Goal: Navigation & Orientation: Find specific page/section

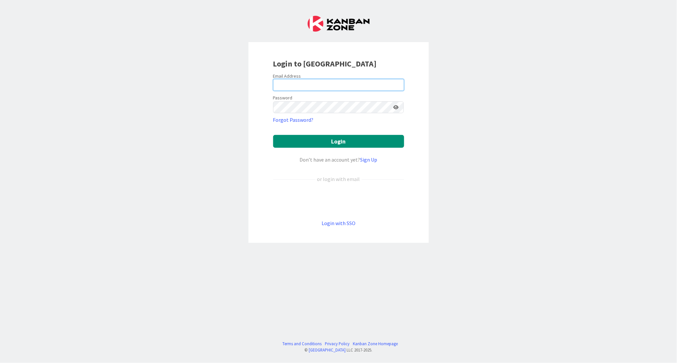
click at [314, 86] on input "email" at bounding box center [338, 85] width 131 height 12
click at [147, 139] on div "Login to [GEOGRAPHIC_DATA] Email Address Password Forgot Password? Login Don’t …" at bounding box center [338, 181] width 677 height 363
click at [279, 84] on input "email" at bounding box center [338, 85] width 131 height 12
paste input "[EMAIL_ADDRESS][DOMAIN_NAME]"
type input "[EMAIL_ADDRESS][DOMAIN_NAME]"
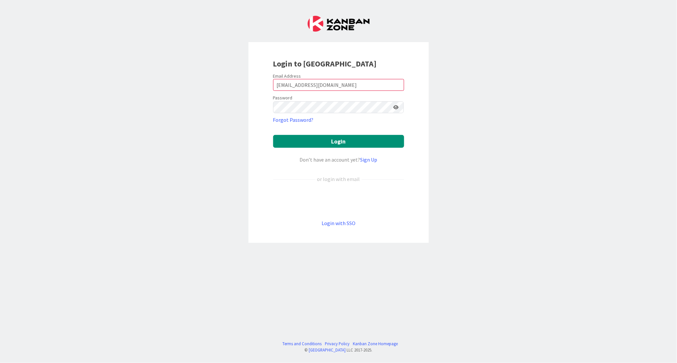
drag, startPoint x: 71, startPoint y: 104, endPoint x: 87, endPoint y: 101, distance: 16.1
click at [72, 104] on div "Login to [GEOGRAPHIC_DATA] Email Address [EMAIL_ADDRESS][DOMAIN_NAME] Password …" at bounding box center [338, 181] width 677 height 363
click at [322, 142] on button "Login" at bounding box center [338, 141] width 131 height 13
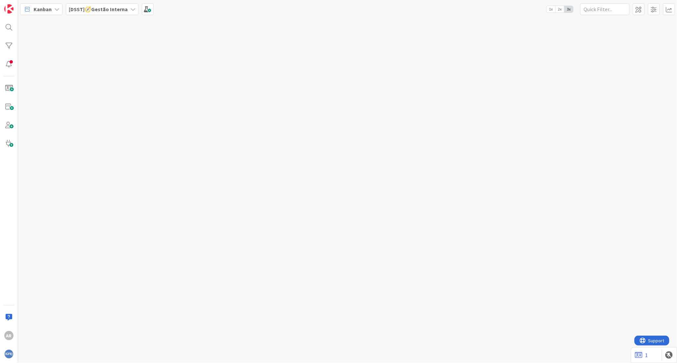
click at [130, 9] on icon at bounding box center [132, 9] width 5 height 5
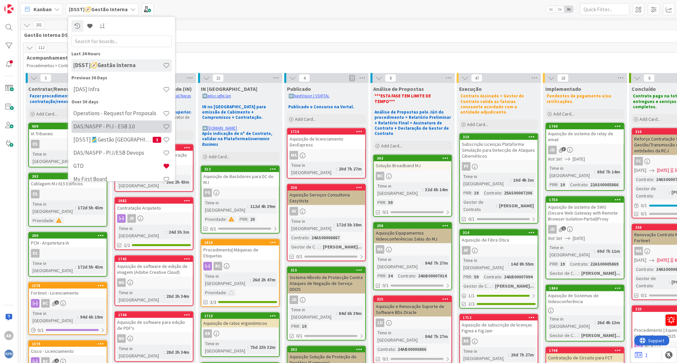
click at [116, 127] on h4 "DAS/NASPP - PIJ - ESB 3.0" at bounding box center [118, 126] width 90 height 7
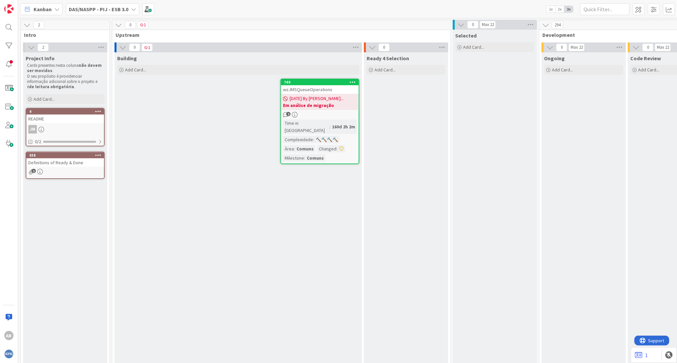
click at [131, 8] on icon at bounding box center [133, 9] width 5 height 5
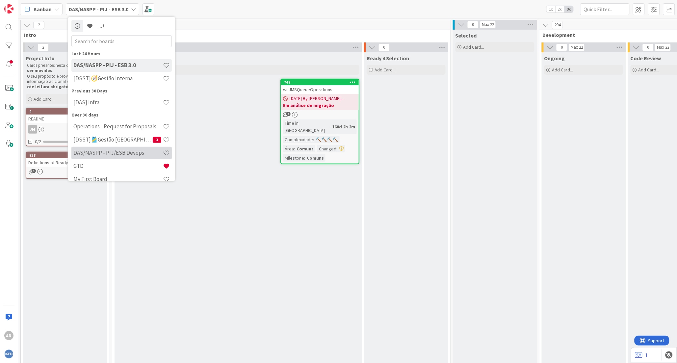
click at [99, 152] on h4 "DAS/NASPP - PIJ/ESB Devops" at bounding box center [118, 152] width 90 height 7
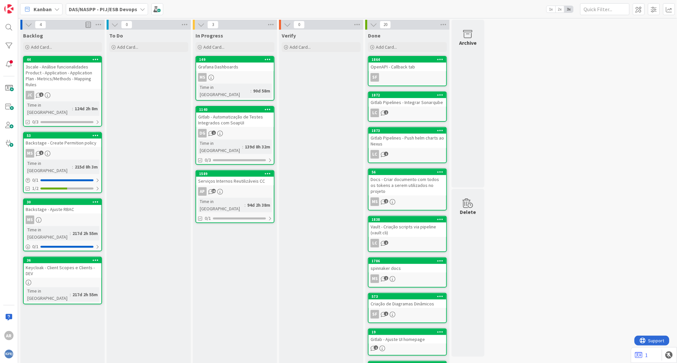
click at [141, 9] on icon at bounding box center [142, 9] width 5 height 5
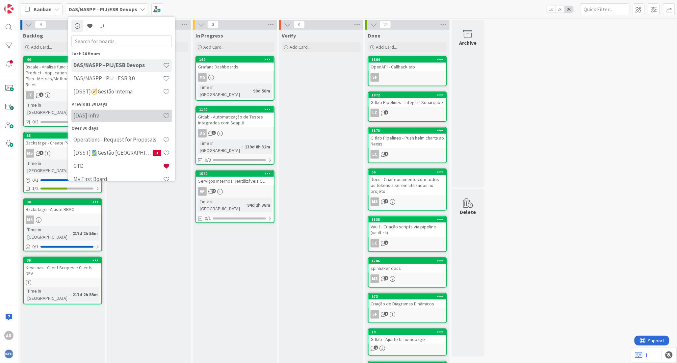
click at [118, 116] on h4 "[DAS] Infra" at bounding box center [118, 115] width 90 height 7
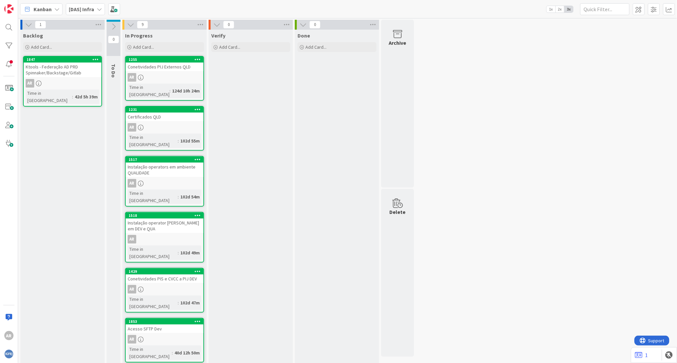
click at [169, 66] on div "Conetividades PIJ Externos QLD" at bounding box center [165, 67] width 78 height 9
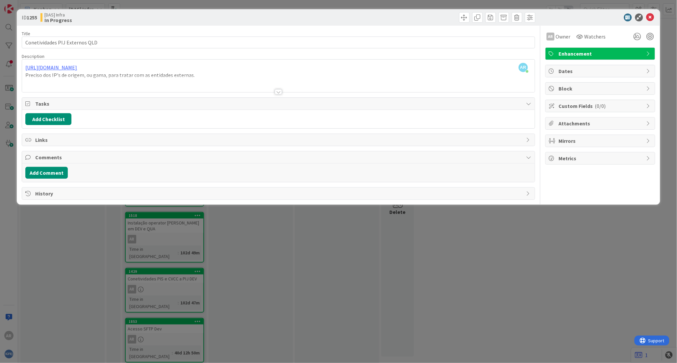
click at [91, 65] on div "AR [PERSON_NAME] just joined [URL][DOMAIN_NAME] Preciso dos IP's de origem, ou …" at bounding box center [278, 76] width 513 height 33
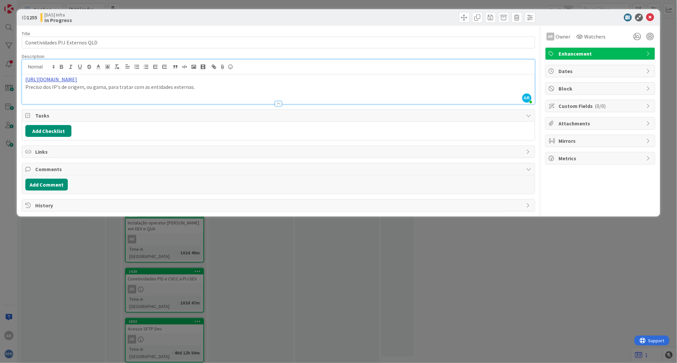
click at [61, 80] on link "[URL][DOMAIN_NAME]" at bounding box center [51, 79] width 52 height 7
click at [65, 93] on link "[URL][DOMAIN_NAME]" at bounding box center [48, 92] width 45 height 9
